Goal: Task Accomplishment & Management: Manage account settings

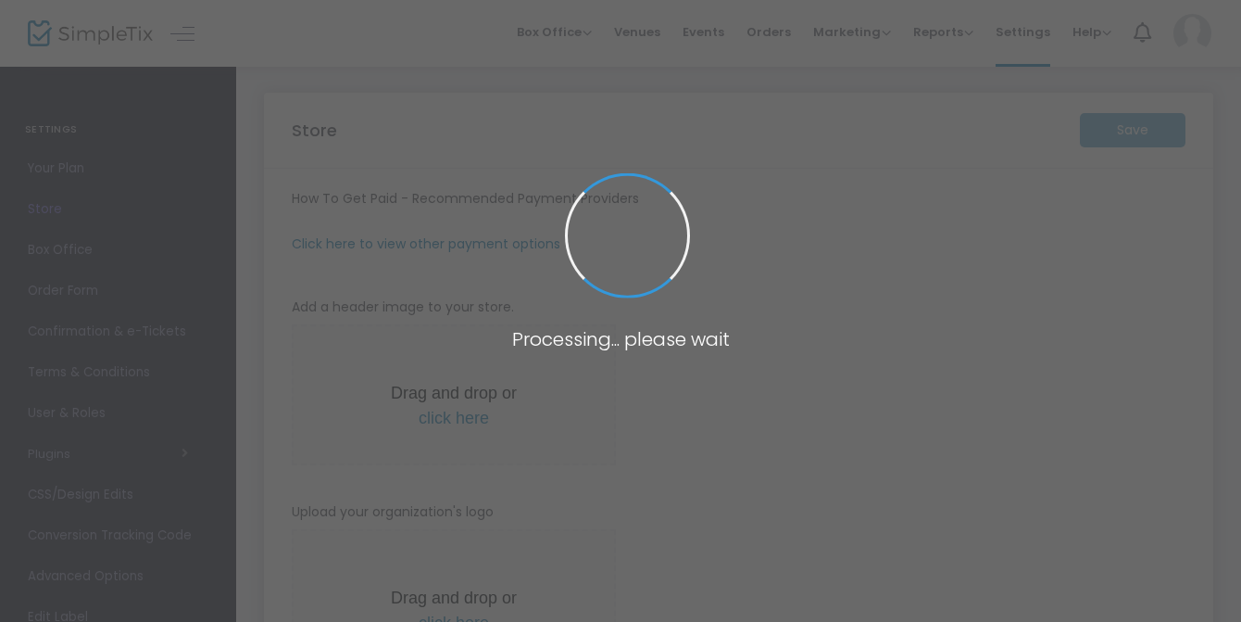
type input "[URL]"
type input "[EMAIL_ADDRESS][DOMAIN_NAME]"
type input "8.250 %"
radio input "true"
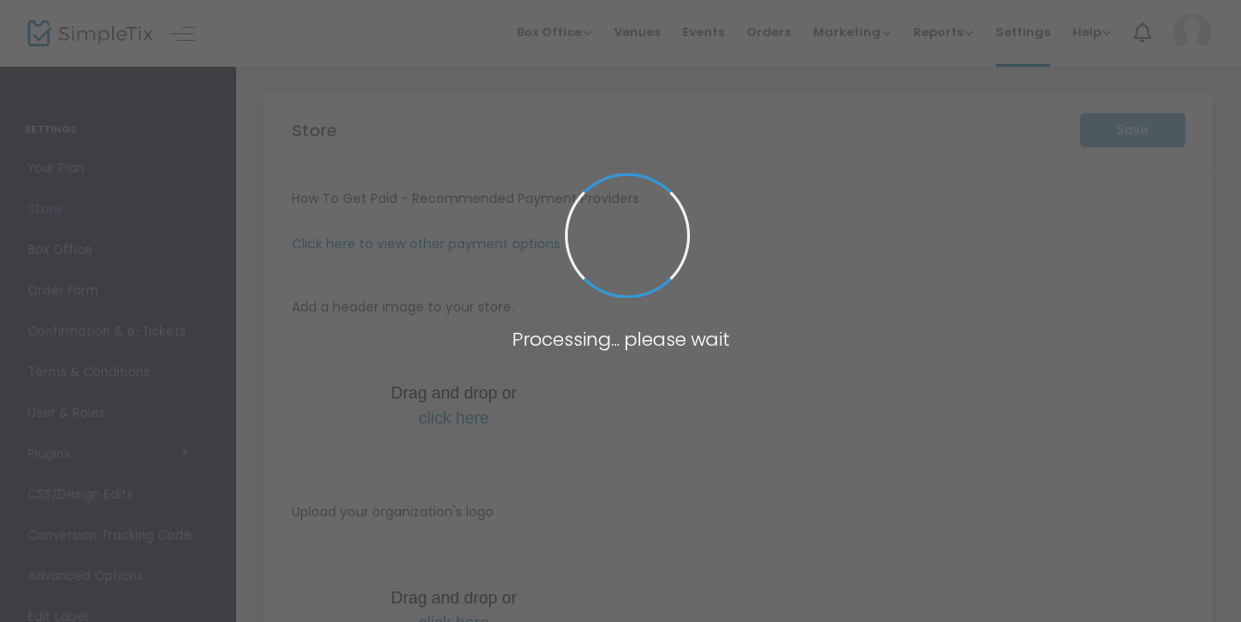
radio input "false"
radio input "true"
type input "2"
type input "8:00 PM"
type input "Heliotrope Flower Farm"
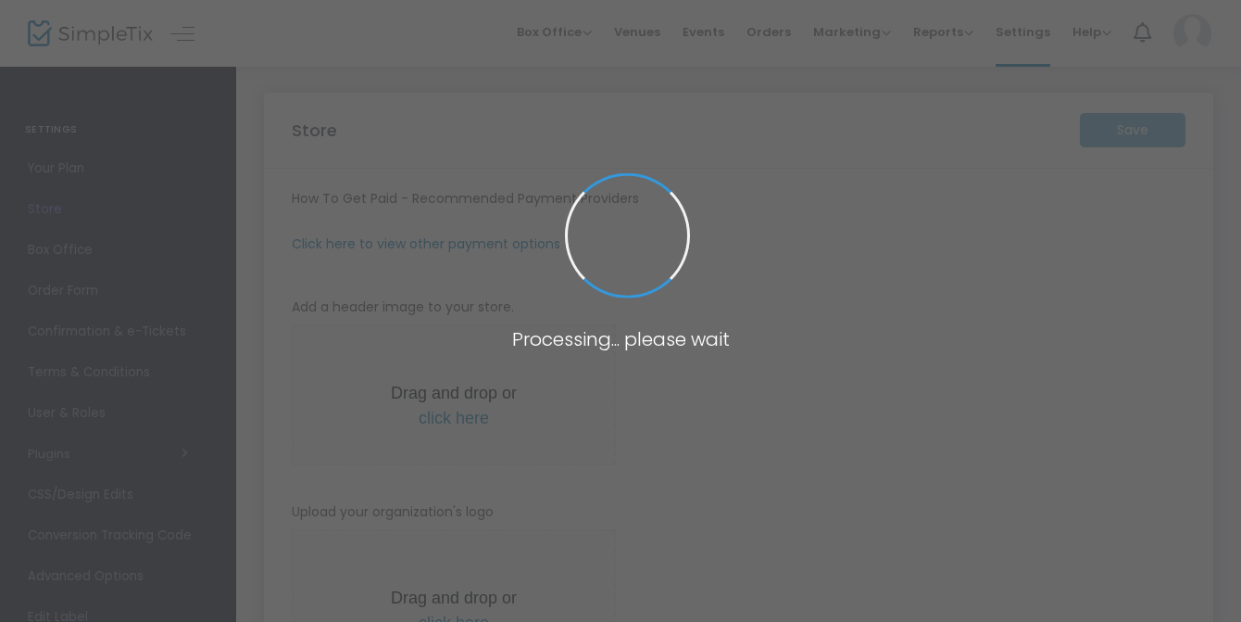
type input "[PHONE_NUMBER]"
type input "[EMAIL_ADDRESS][DOMAIN_NAME]"
type input "[DOMAIN_NAME][URL]"
type input "heliotropeflowerfarm"
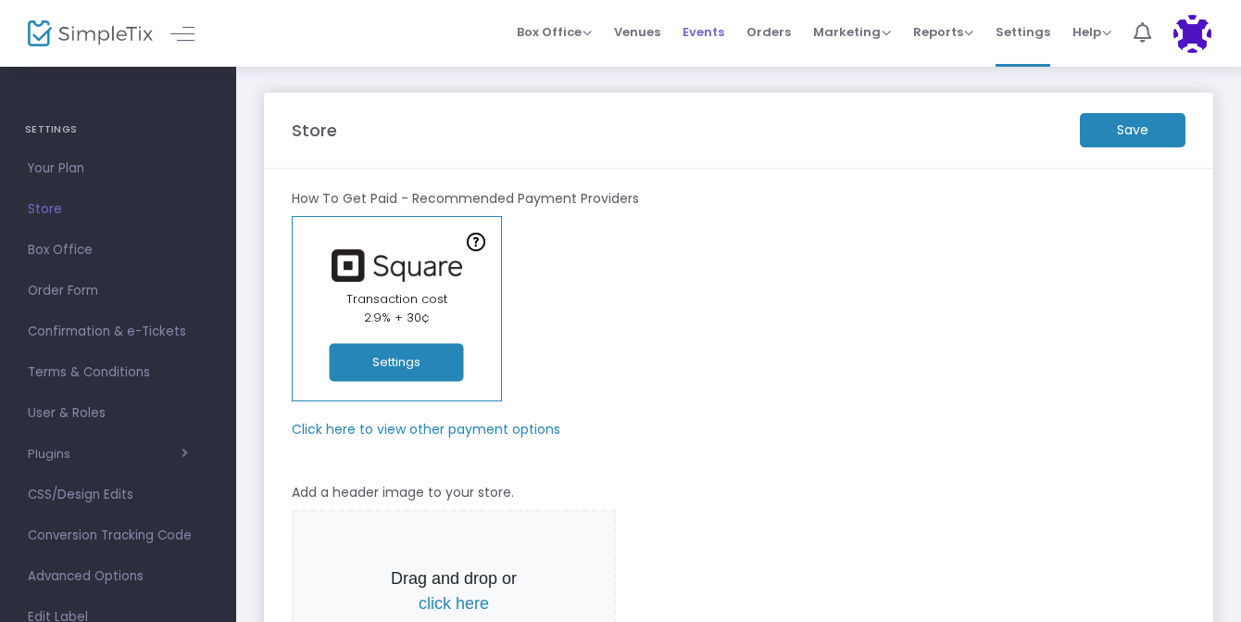
click at [711, 33] on span "Events" at bounding box center [704, 31] width 42 height 47
